Goal: Task Accomplishment & Management: Manage account settings

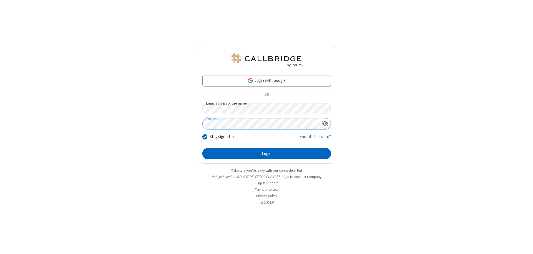
click at [267, 154] on button "Login" at bounding box center [266, 153] width 129 height 11
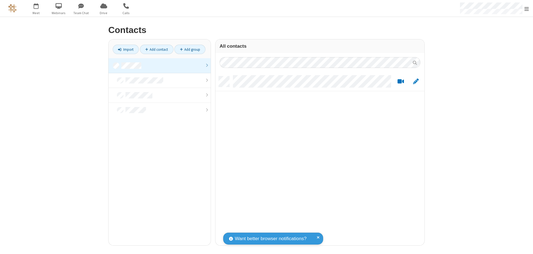
scroll to position [169, 205]
click at [160, 66] on link at bounding box center [160, 65] width 102 height 15
click at [157, 49] on link "Add contact" at bounding box center [157, 49] width 34 height 9
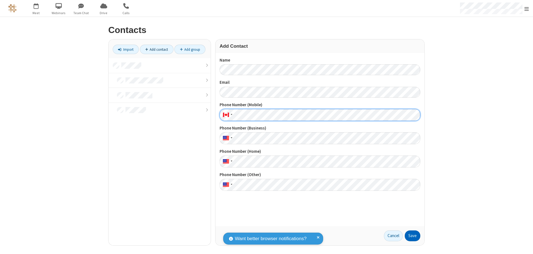
click at [413, 236] on button "Save" at bounding box center [413, 236] width 16 height 11
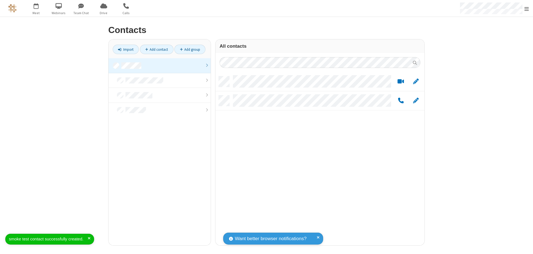
scroll to position [169, 205]
